Goal: Task Accomplishment & Management: Use online tool/utility

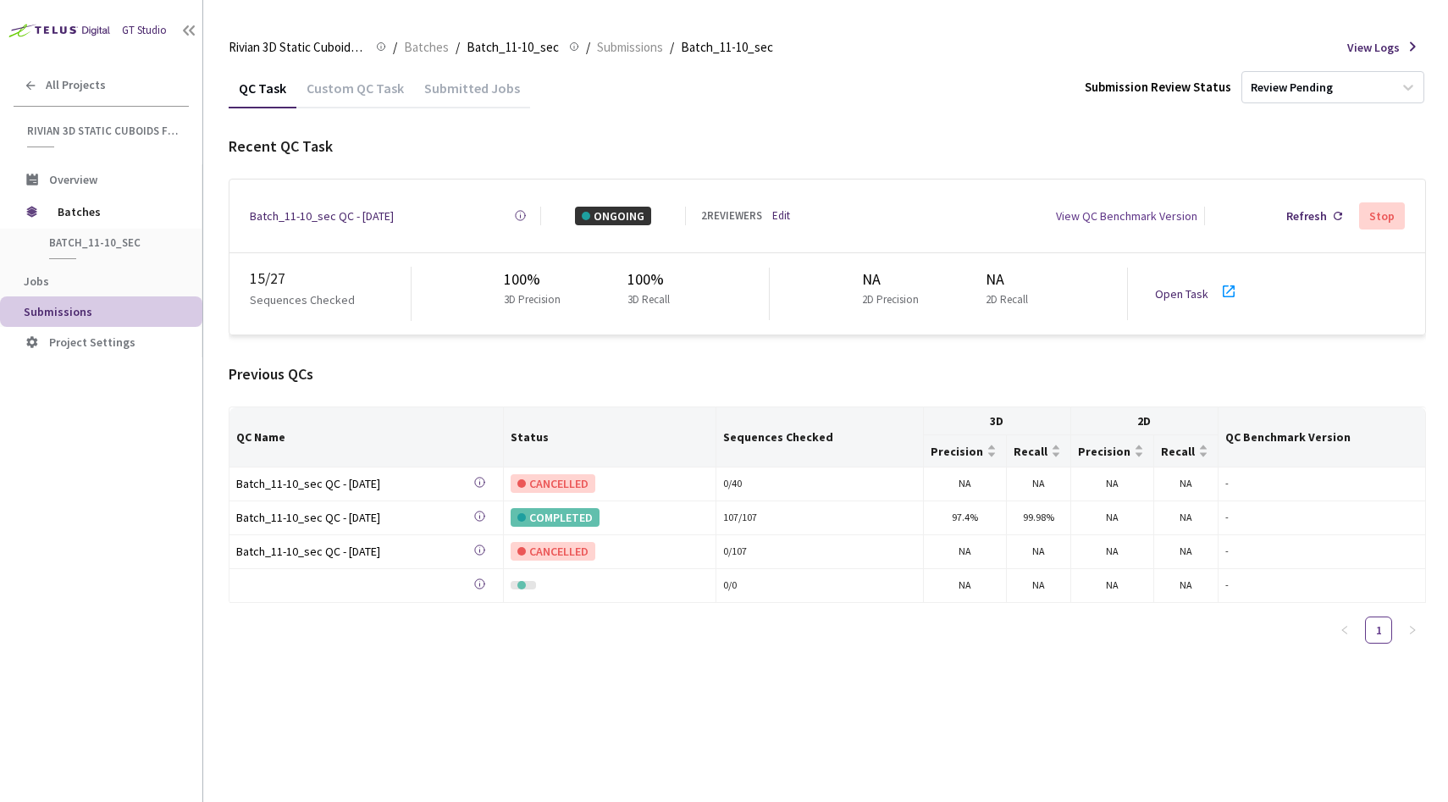
click at [390, 641] on div "QC Name Status Sequences Checked 3D 2D QC Benchmark Version Precision Recall Pr…" at bounding box center [828, 532] width 1198 height 250
click at [1180, 287] on link "Open Task" at bounding box center [1181, 293] width 53 height 15
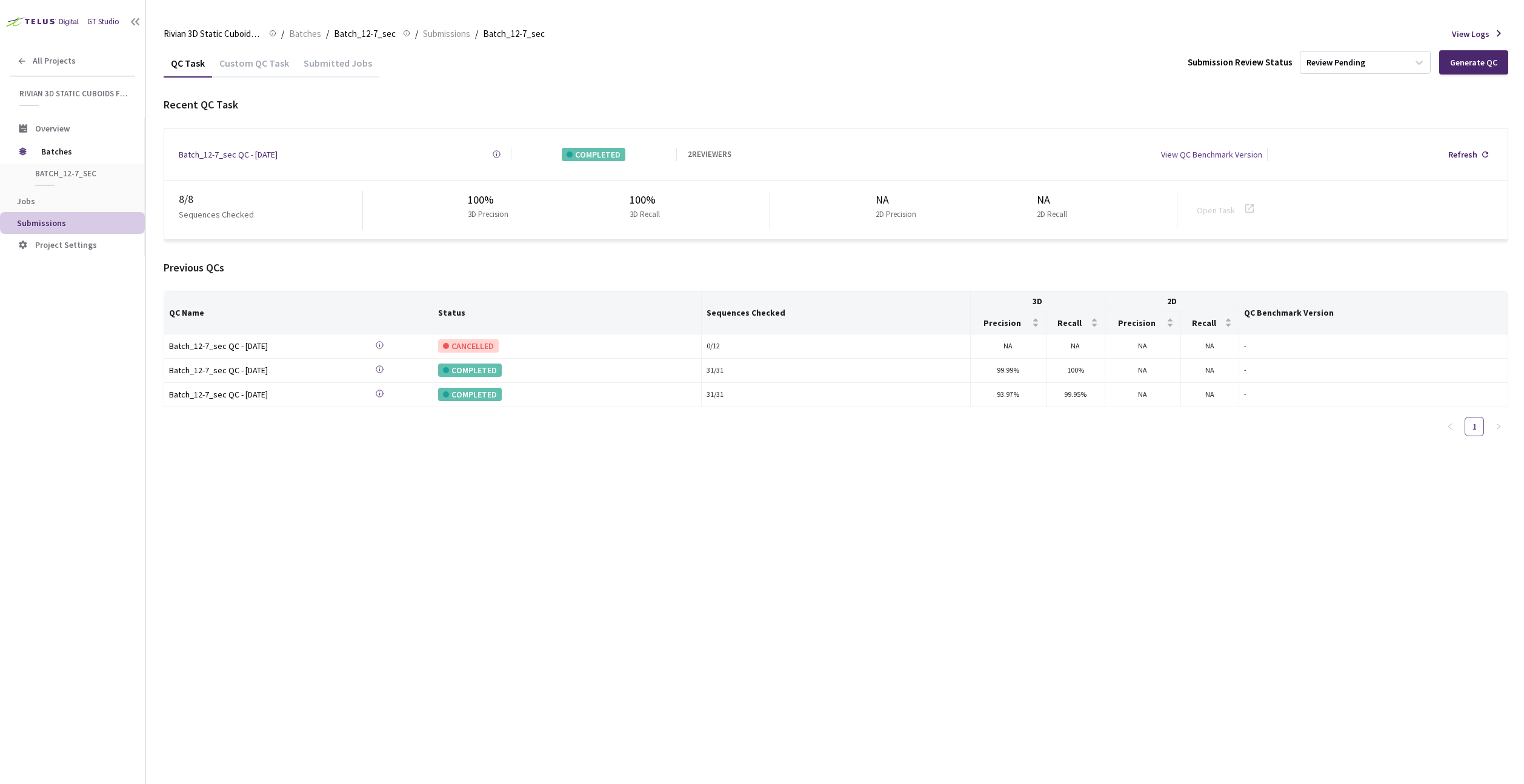
click at [245, 69] on div "Custom QC Task" at bounding box center [254, 67] width 84 height 21
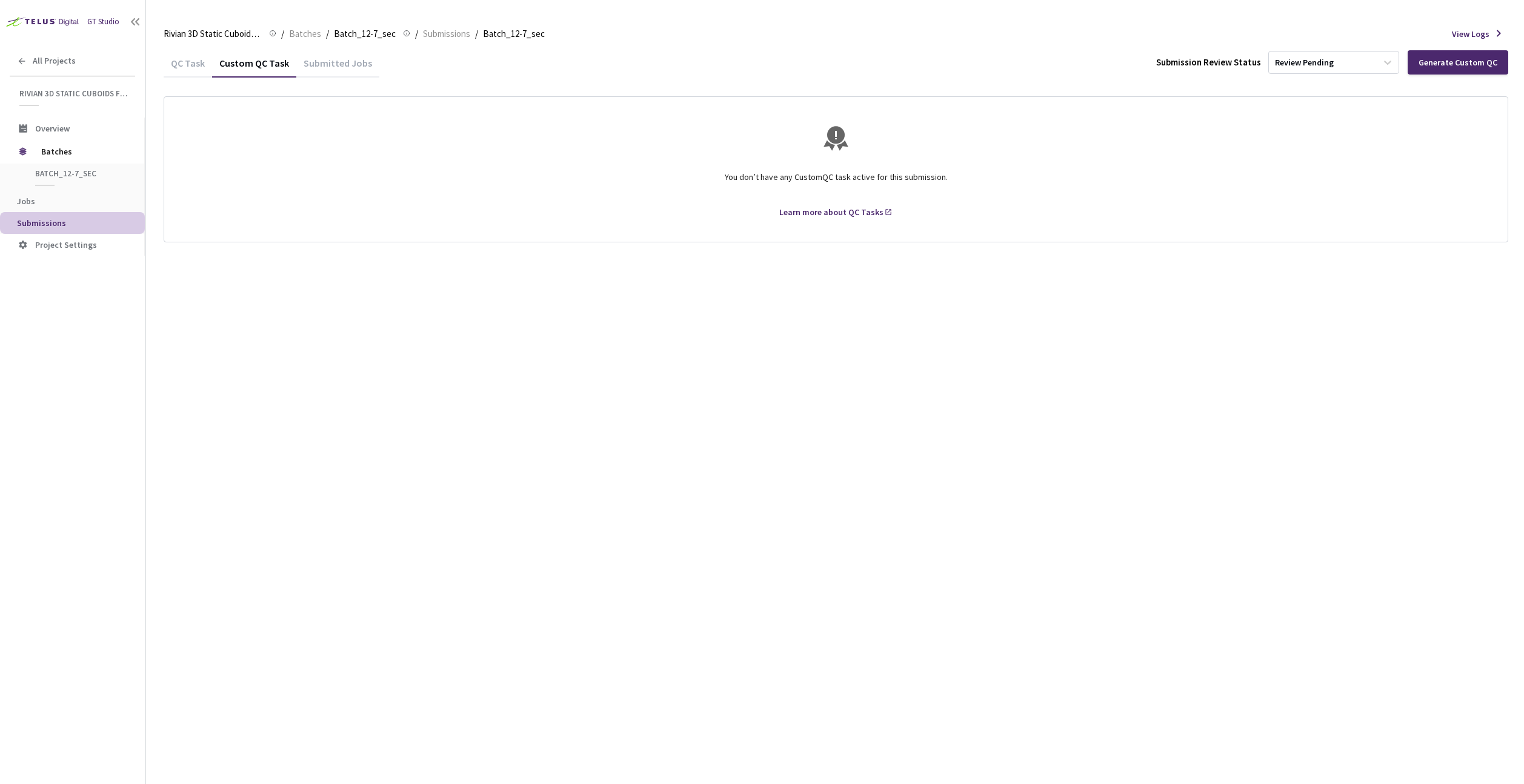
click at [179, 67] on div "QC Task" at bounding box center [188, 67] width 49 height 21
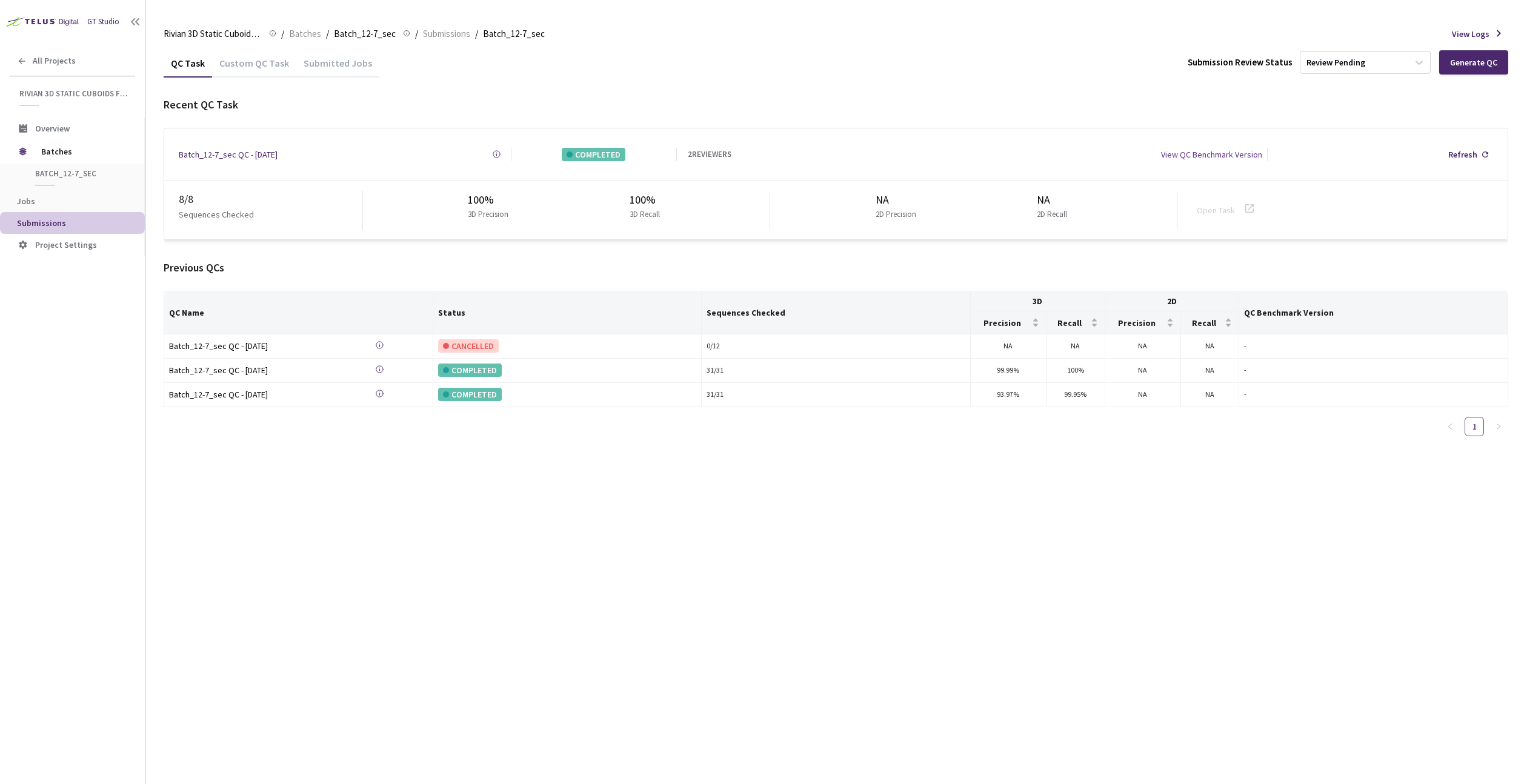
click at [702, 151] on div "2 REVIEWERS" at bounding box center [709, 154] width 44 height 12
click at [1475, 148] on div "Refresh" at bounding box center [1462, 155] width 29 height 14
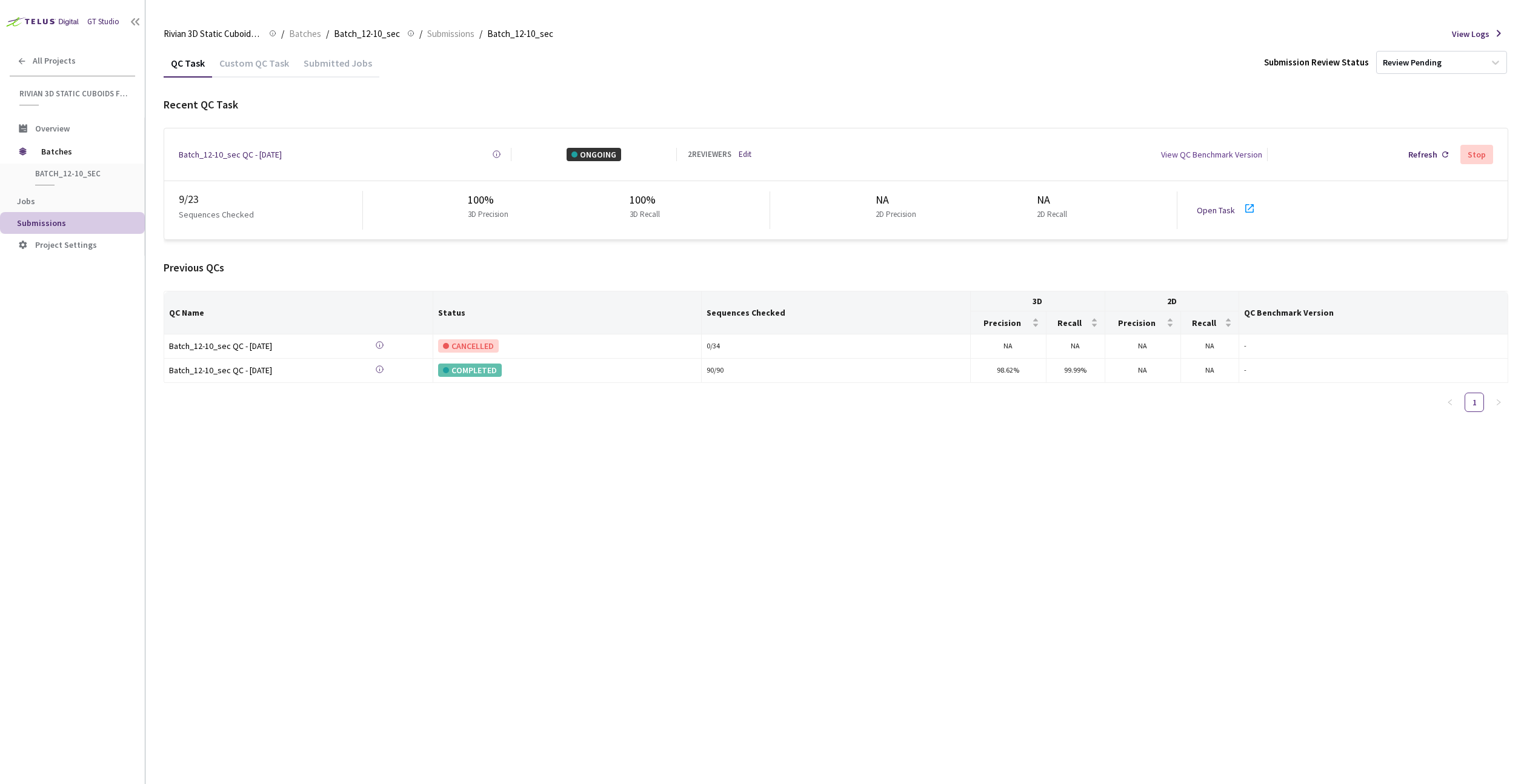
click at [1224, 205] on link "Open Task" at bounding box center [1216, 210] width 38 height 11
